Goal: Check status: Check status

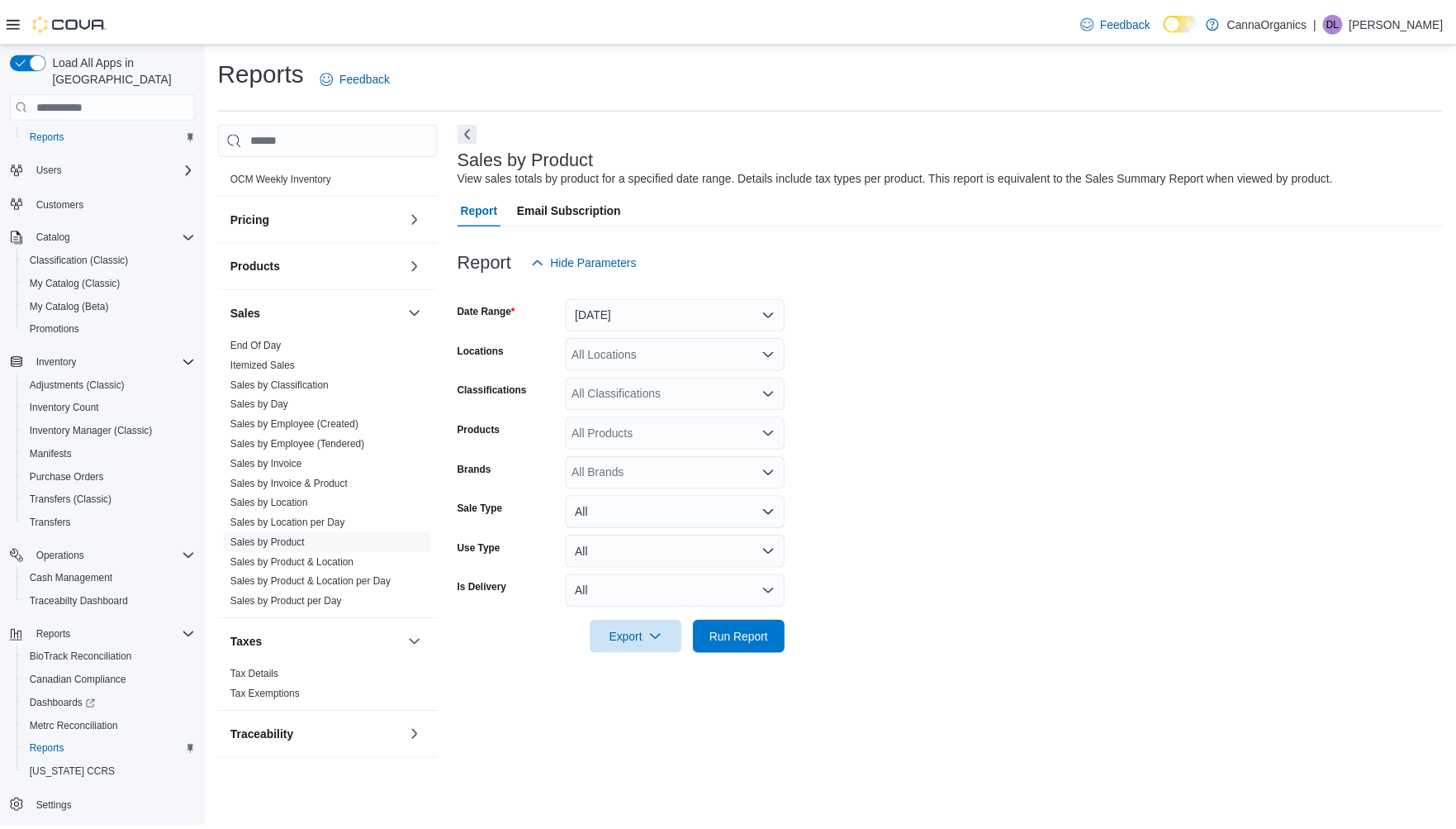
scroll to position [919, 0]
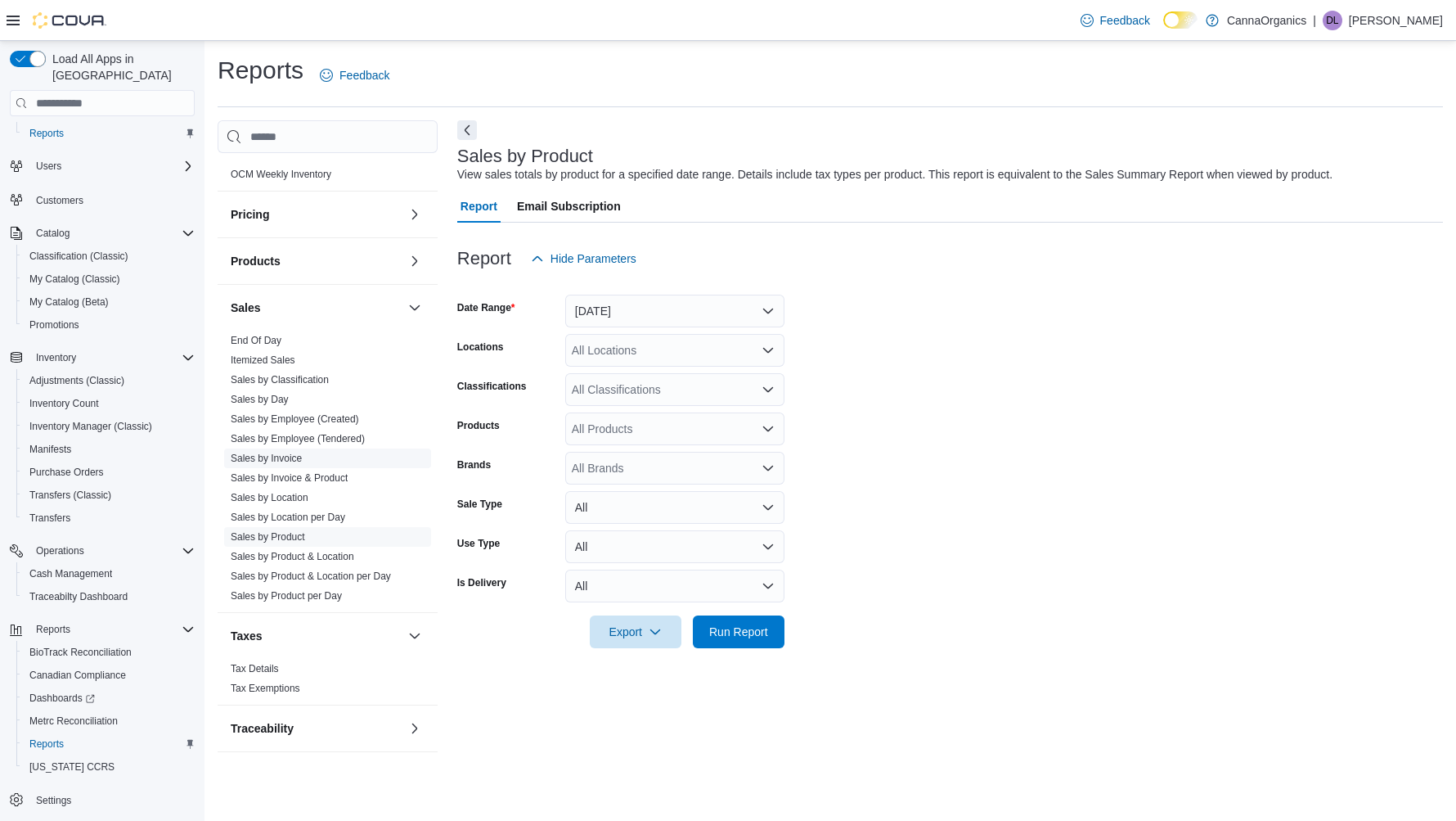
click at [265, 456] on link "Sales by Invoice" at bounding box center [266, 458] width 71 height 12
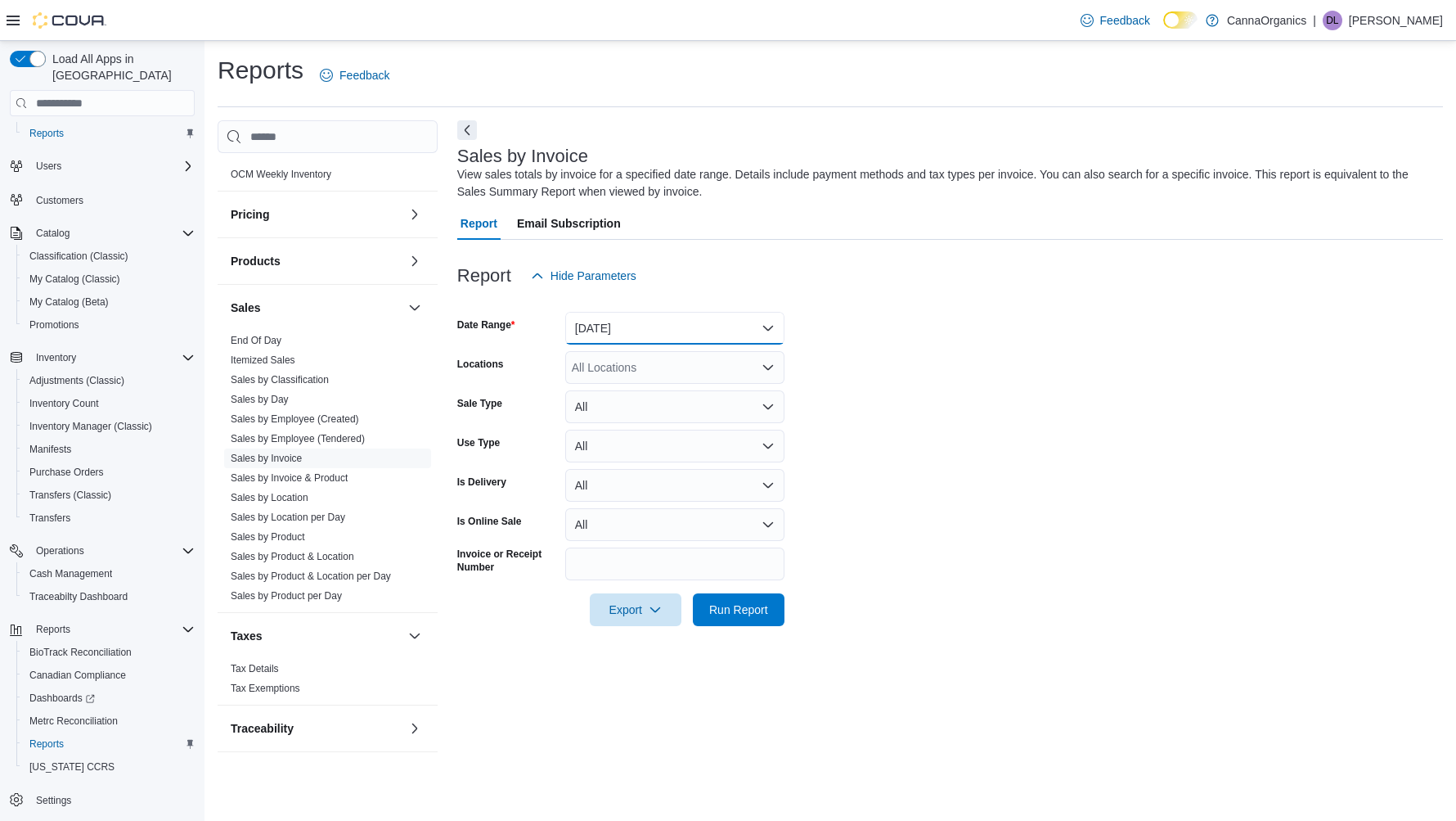
click at [623, 319] on button "[DATE]" at bounding box center [675, 327] width 219 height 33
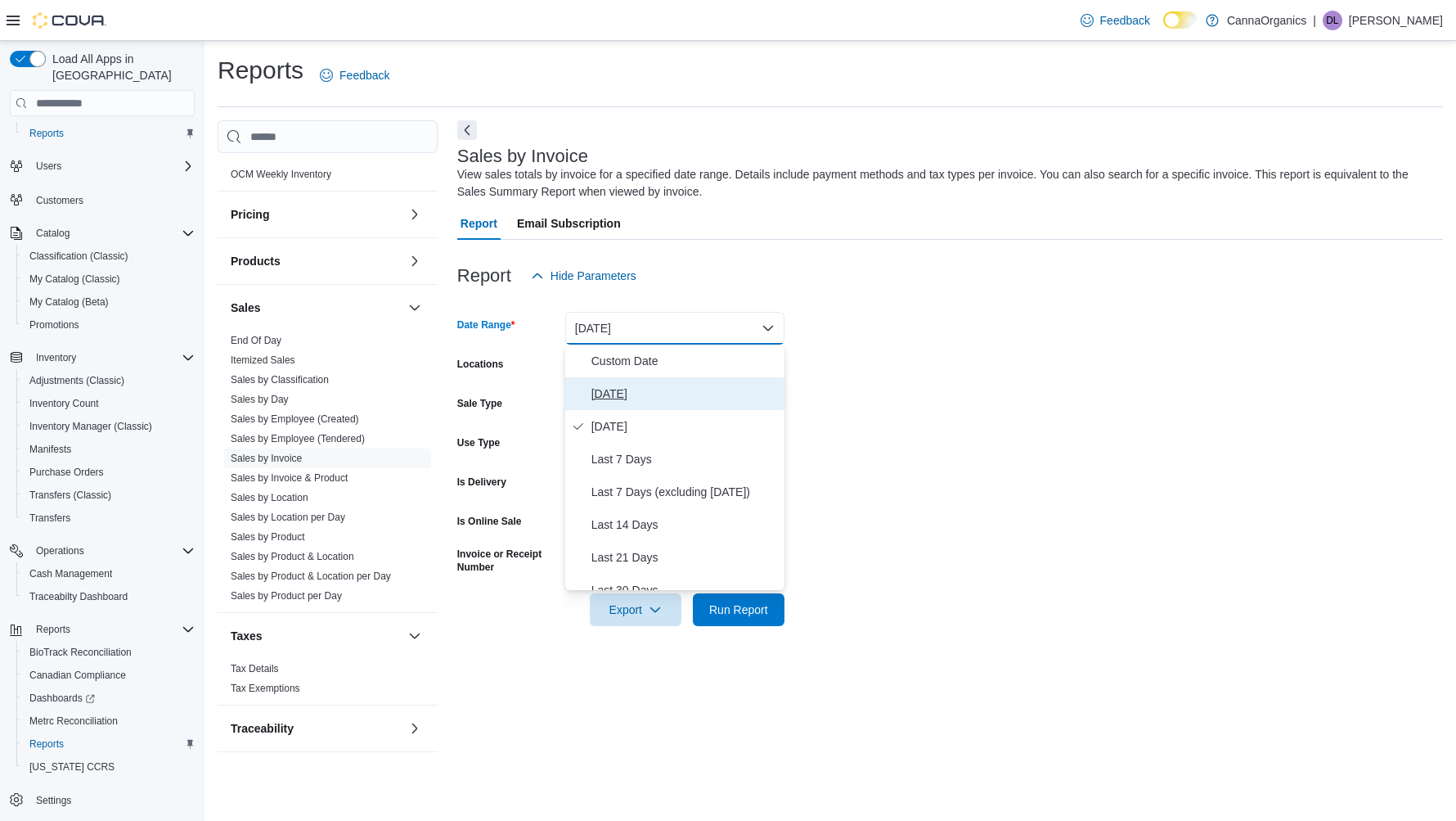
click at [603, 393] on span "[DATE]" at bounding box center [684, 393] width 186 height 19
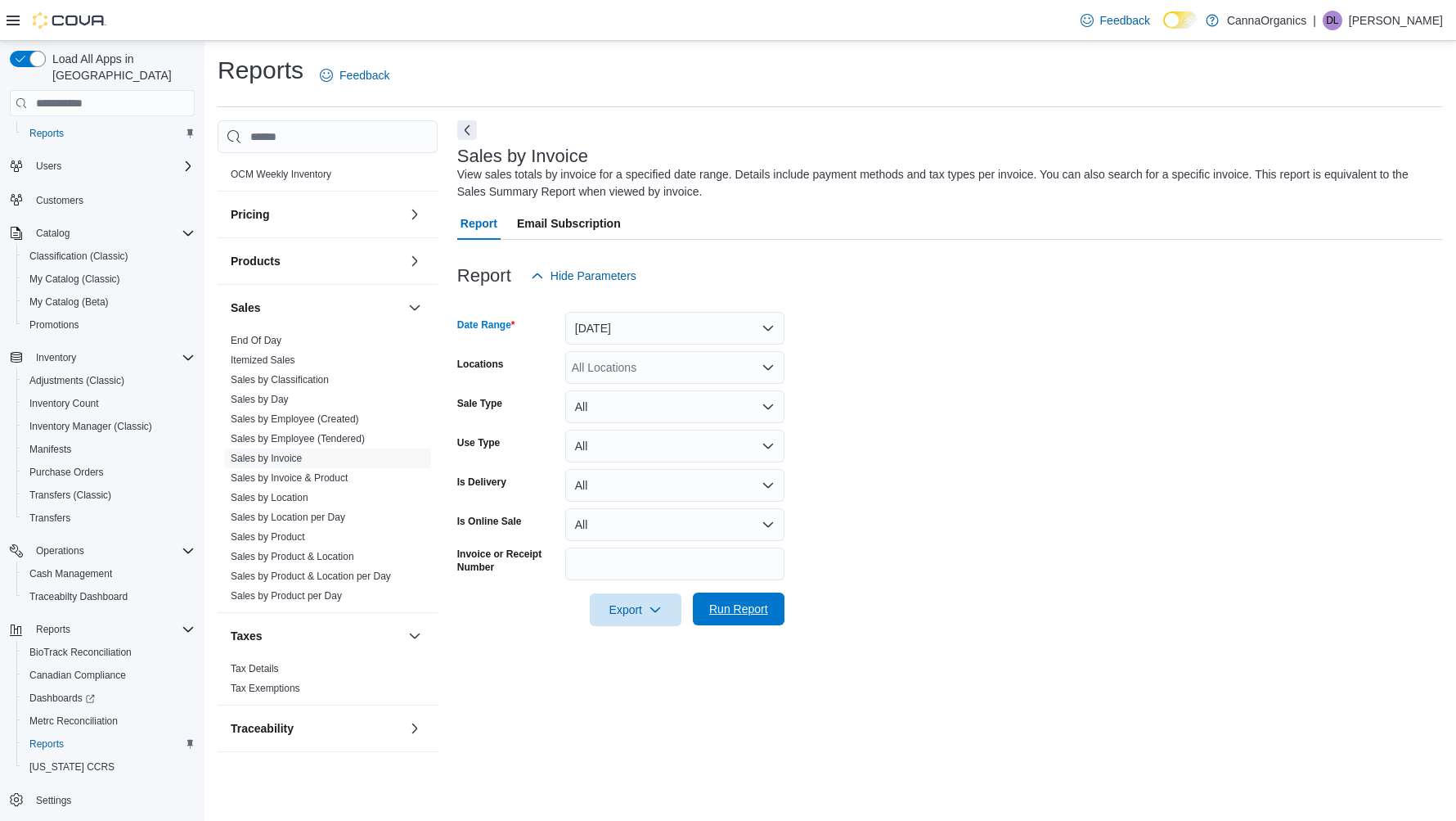
click at [746, 601] on span "Run Report" at bounding box center [738, 608] width 72 height 33
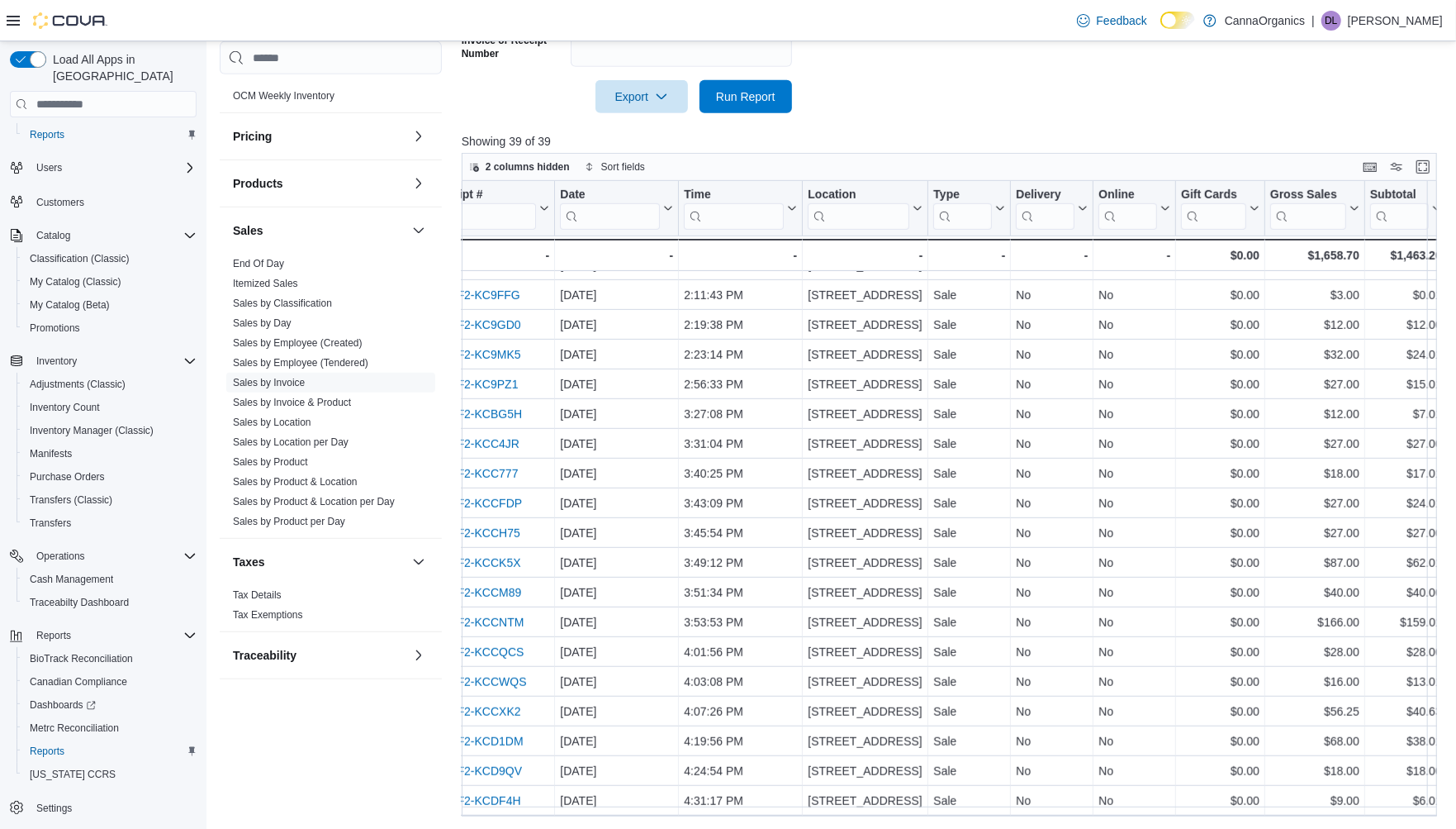
scroll to position [624, 0]
